Goal: Use online tool/utility: Utilize a website feature to perform a specific function

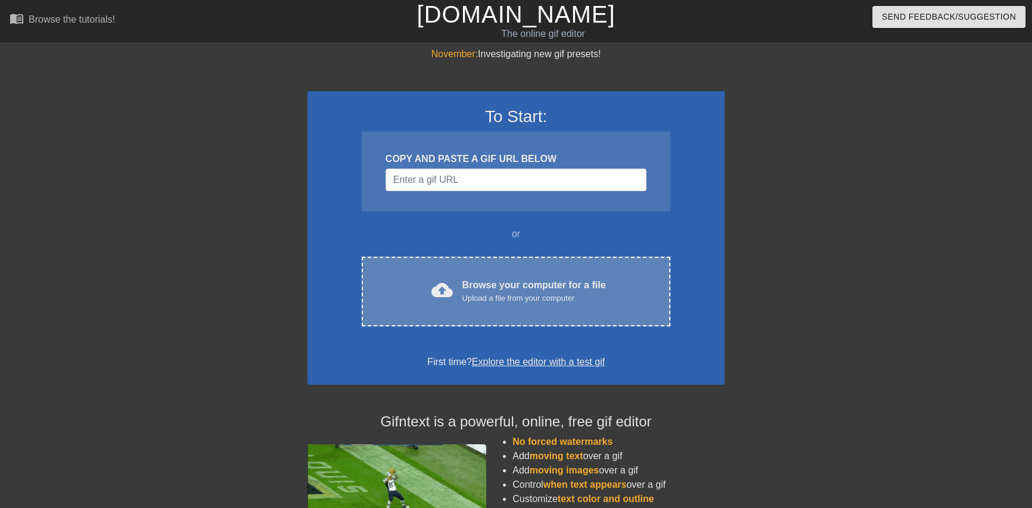
click at [536, 299] on div "Upload a file from your computer" at bounding box center [534, 299] width 144 height 12
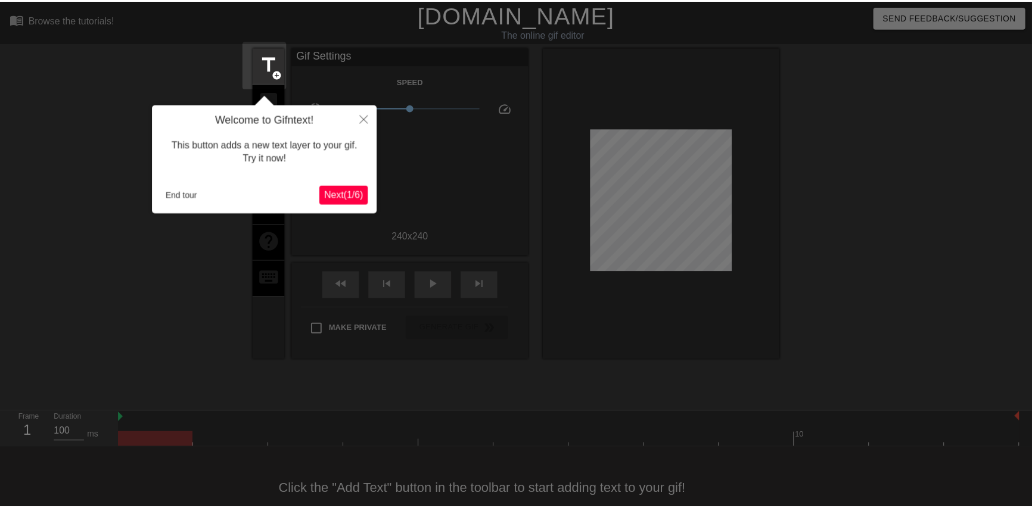
scroll to position [23, 0]
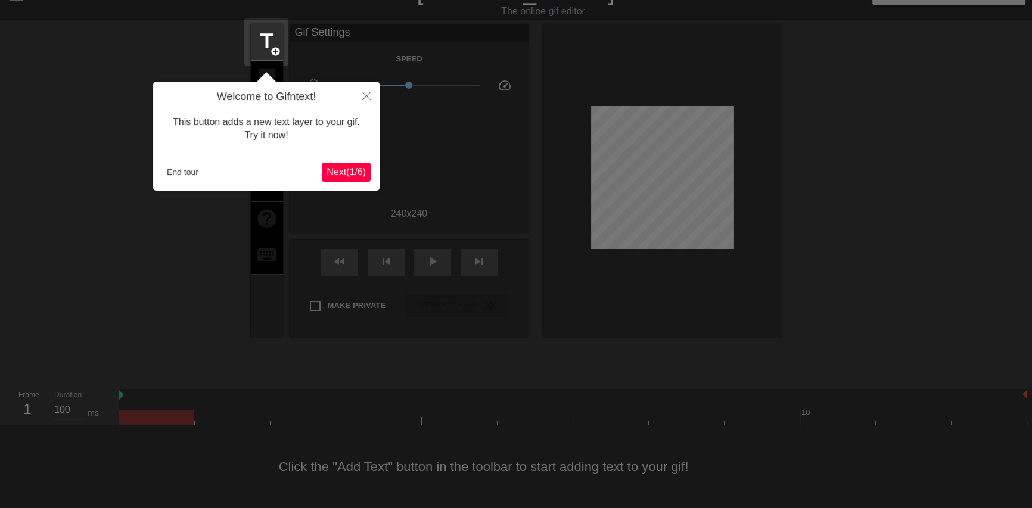
click at [322, 158] on div "Welcome to Gifntext! This button adds a new text layer to your gif. Try it now!…" at bounding box center [266, 136] width 226 height 109
click at [333, 174] on span "Next ( 1 / 6 )" at bounding box center [346, 172] width 39 height 10
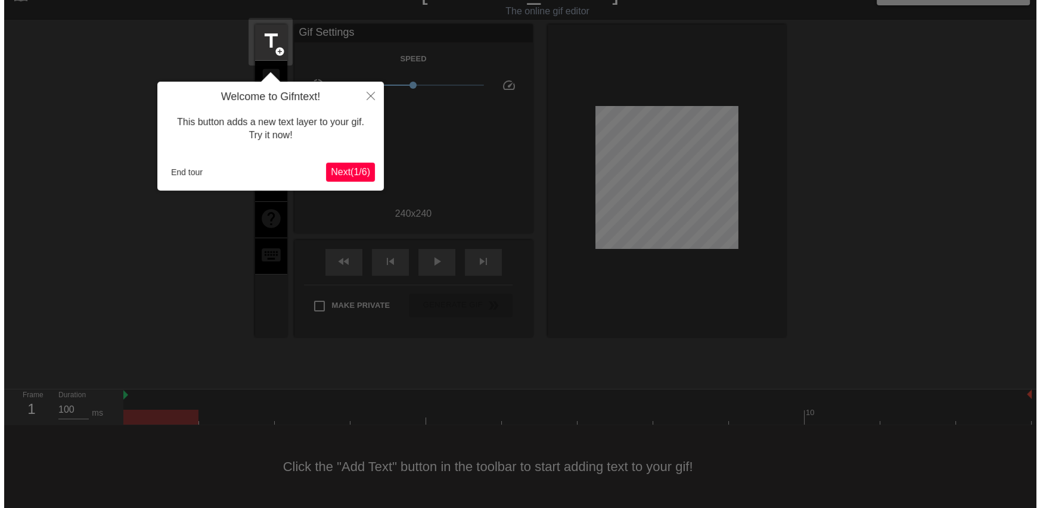
scroll to position [0, 0]
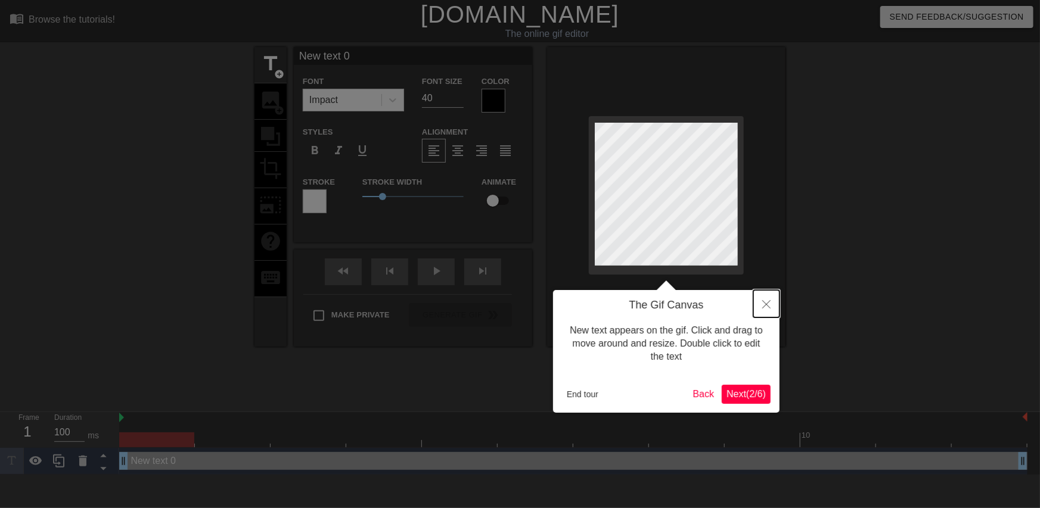
click at [770, 301] on icon "Close" at bounding box center [766, 304] width 8 height 8
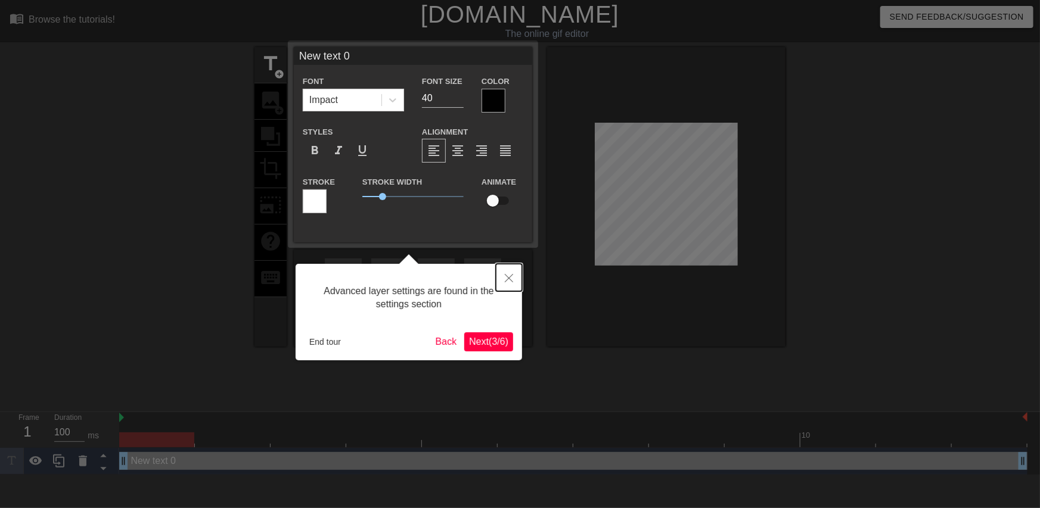
click at [517, 279] on button "Close" at bounding box center [509, 277] width 26 height 27
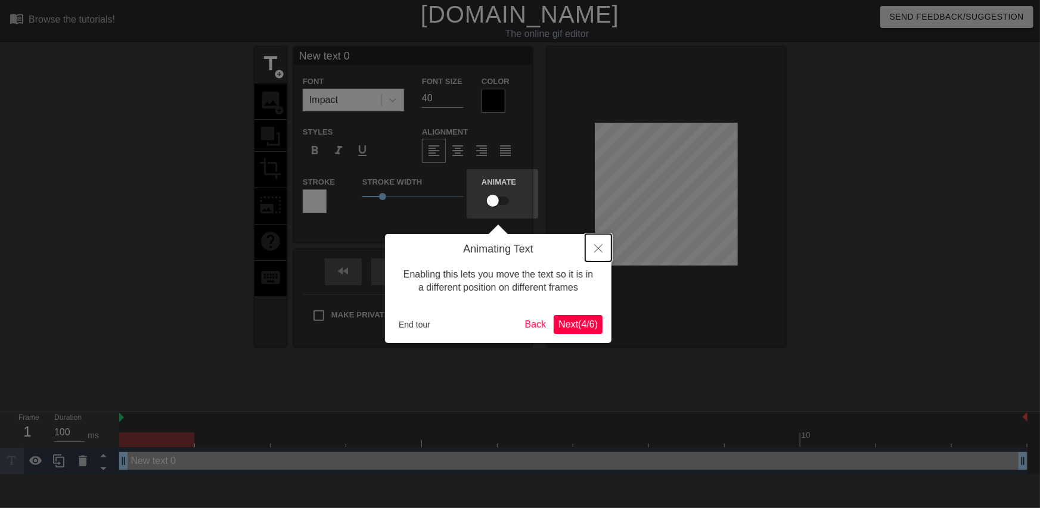
click at [595, 249] on icon "Close" at bounding box center [598, 248] width 8 height 8
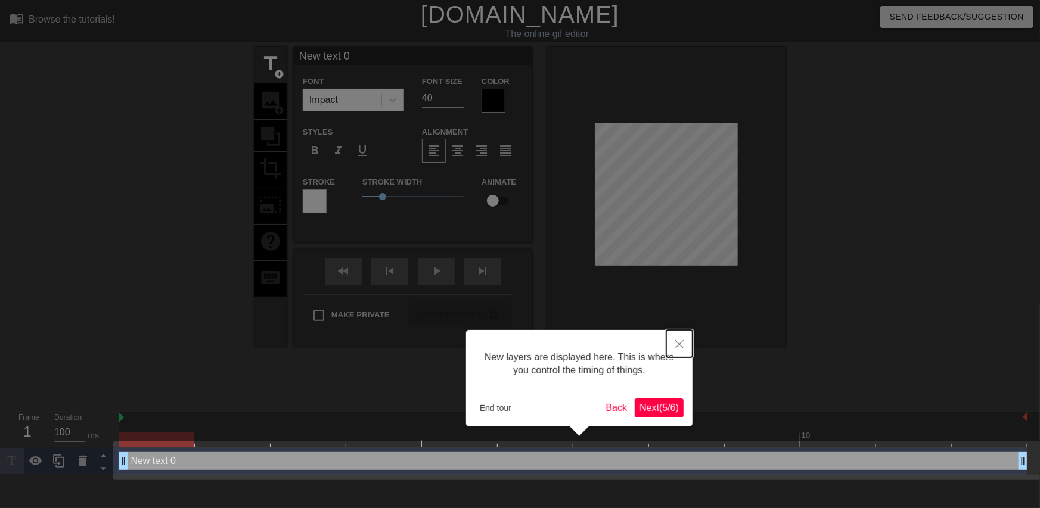
click at [673, 341] on button "Close" at bounding box center [679, 343] width 26 height 27
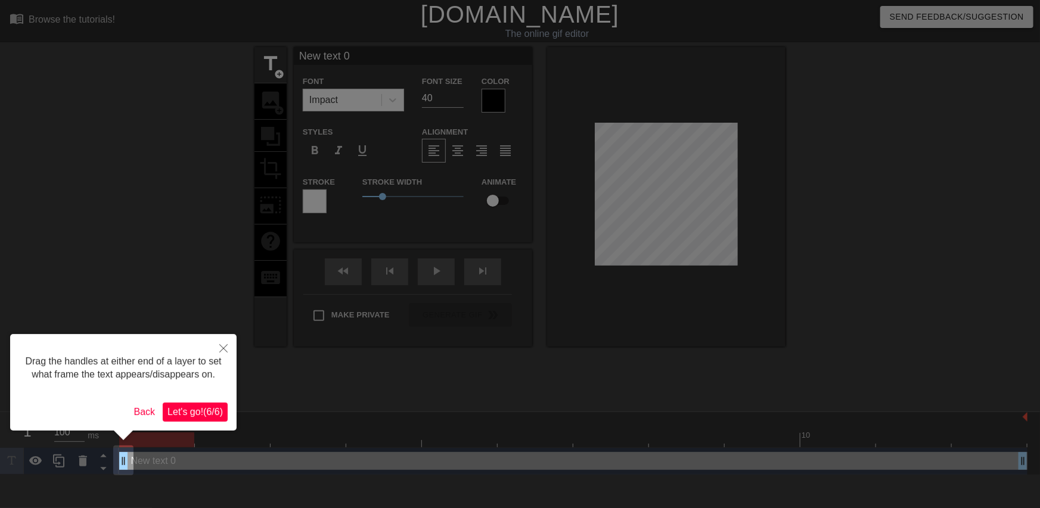
click at [216, 409] on span "Let's go! ( 6 / 6 )" at bounding box center [194, 412] width 55 height 10
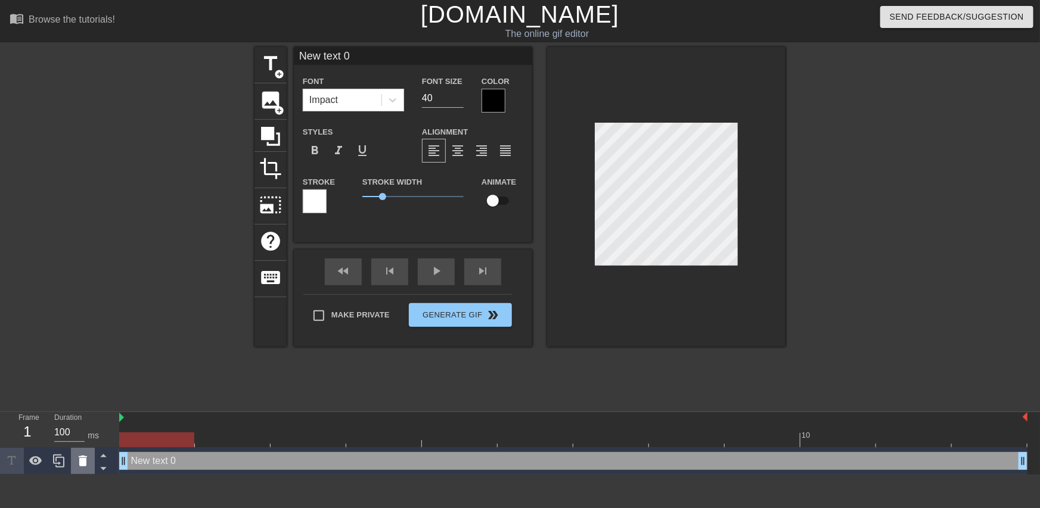
click at [83, 458] on icon at bounding box center [83, 461] width 8 height 11
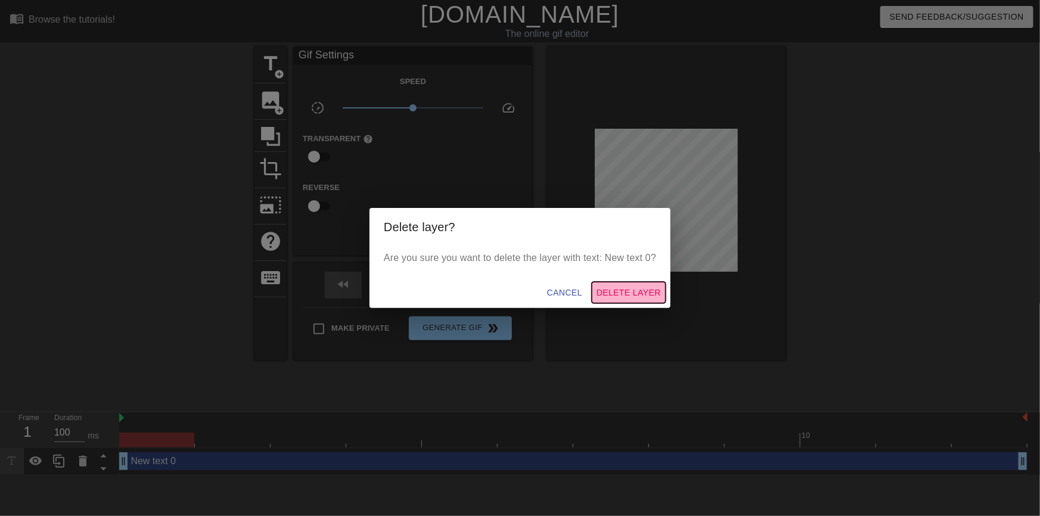
click at [607, 293] on span "Delete Layer" at bounding box center [628, 292] width 64 height 15
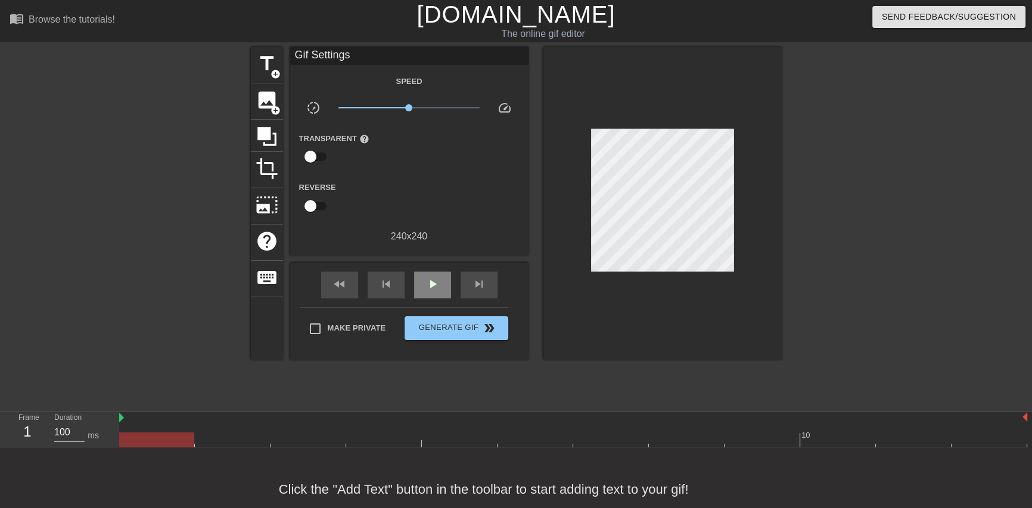
click at [422, 291] on div "play_arrow" at bounding box center [432, 285] width 37 height 27
click at [431, 285] on span "pause" at bounding box center [432, 284] width 14 height 14
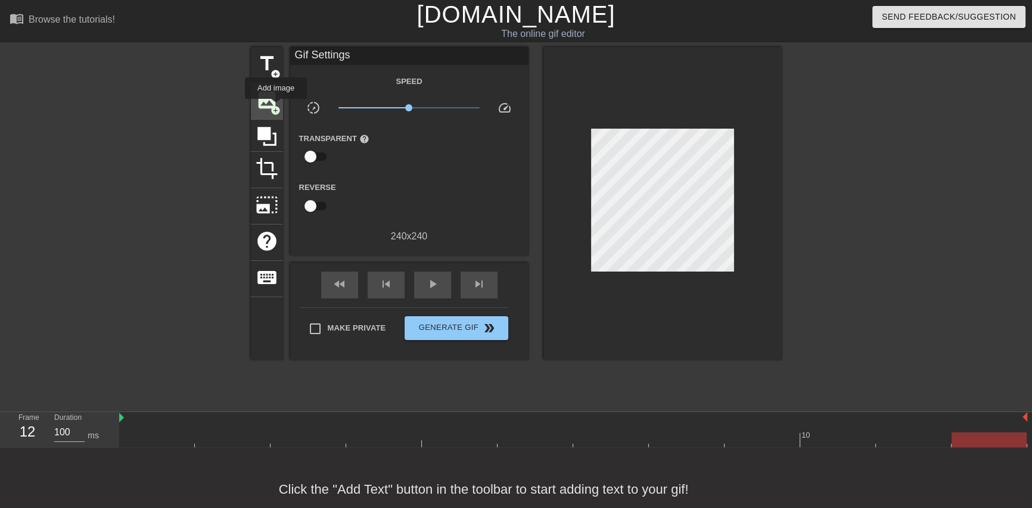
click at [276, 107] on span "add_circle" at bounding box center [276, 110] width 10 height 10
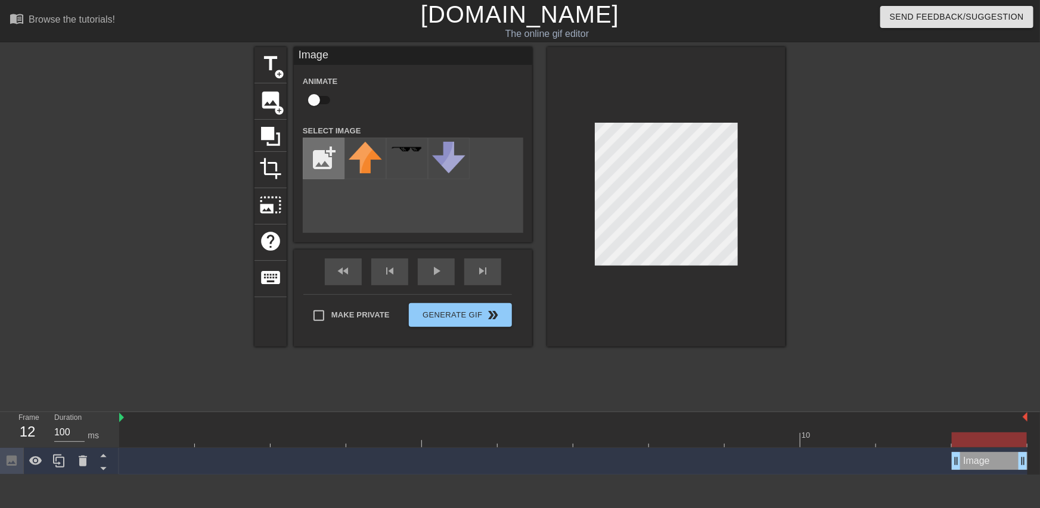
click at [331, 151] on input "file" at bounding box center [323, 158] width 41 height 41
type input "C:\fakepath\flamingtext_com-3702929766.png"
click at [366, 158] on div at bounding box center [365, 159] width 42 height 42
click at [771, 181] on div at bounding box center [666, 197] width 238 height 300
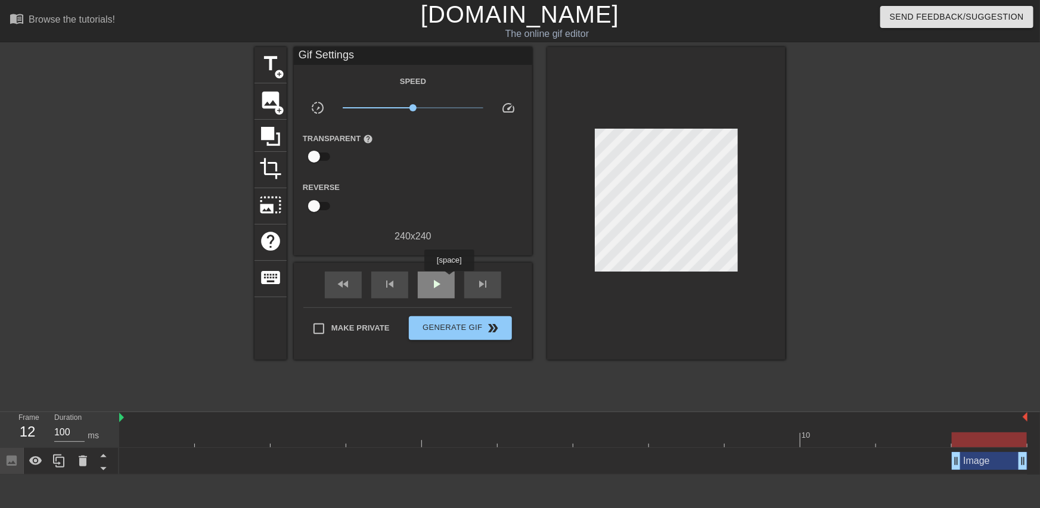
click at [441, 280] on span "play_arrow" at bounding box center [436, 284] width 14 height 14
click at [444, 282] on div "pause" at bounding box center [436, 285] width 37 height 27
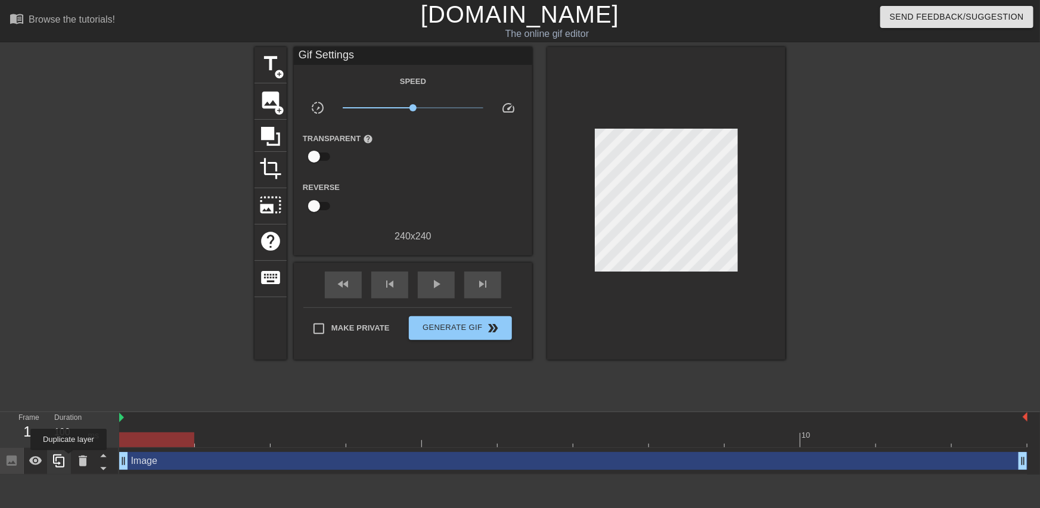
drag, startPoint x: 956, startPoint y: 462, endPoint x: 69, endPoint y: 459, distance: 887.2
click at [69, 459] on div "Frame 1 Duration 100 ms 10 Image drag_handle drag_handle" at bounding box center [520, 443] width 1040 height 63
click at [442, 287] on span "play_arrow" at bounding box center [436, 284] width 14 height 14
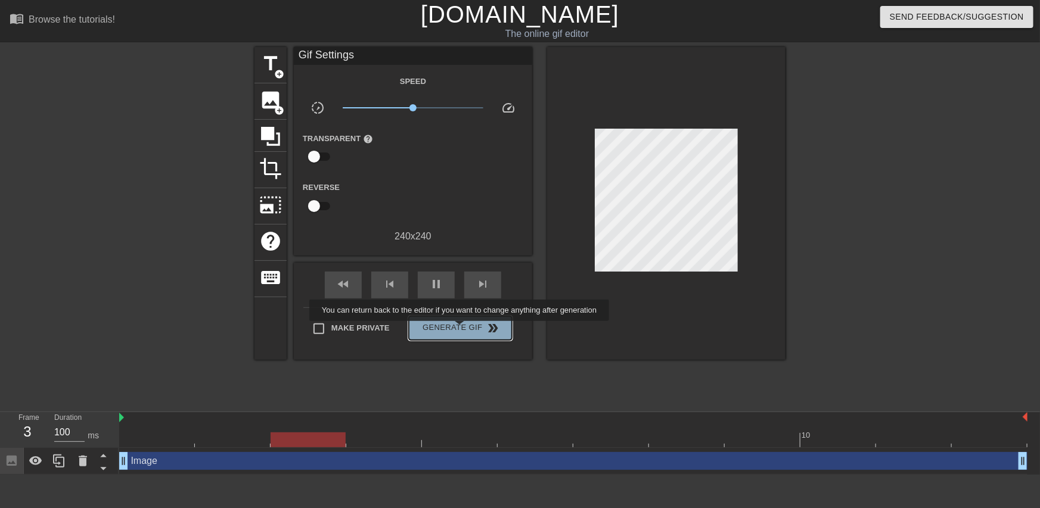
click at [461, 329] on span "Generate Gif double_arrow" at bounding box center [461, 328] width 94 height 14
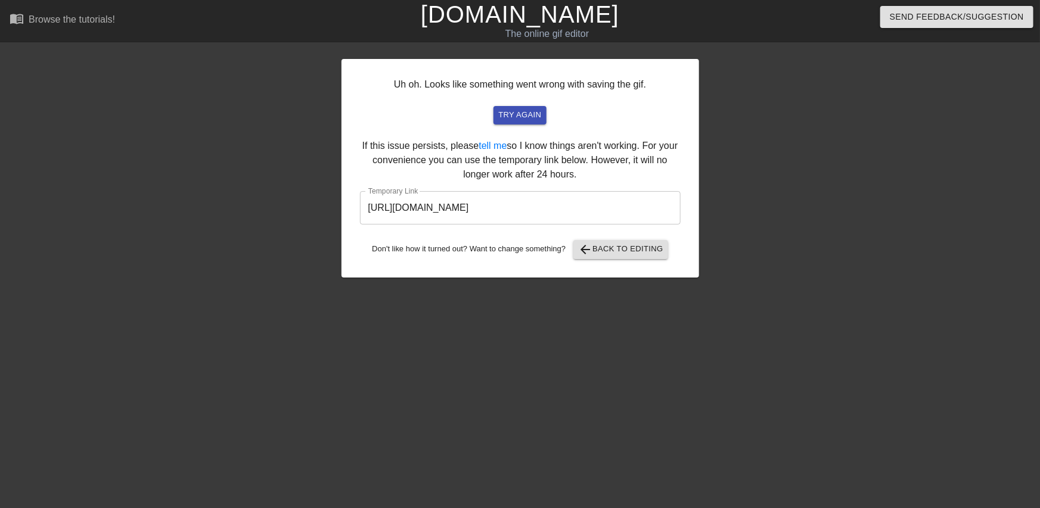
click at [505, 207] on input "[URL][DOMAIN_NAME]" at bounding box center [520, 207] width 321 height 33
